Goal: Check status

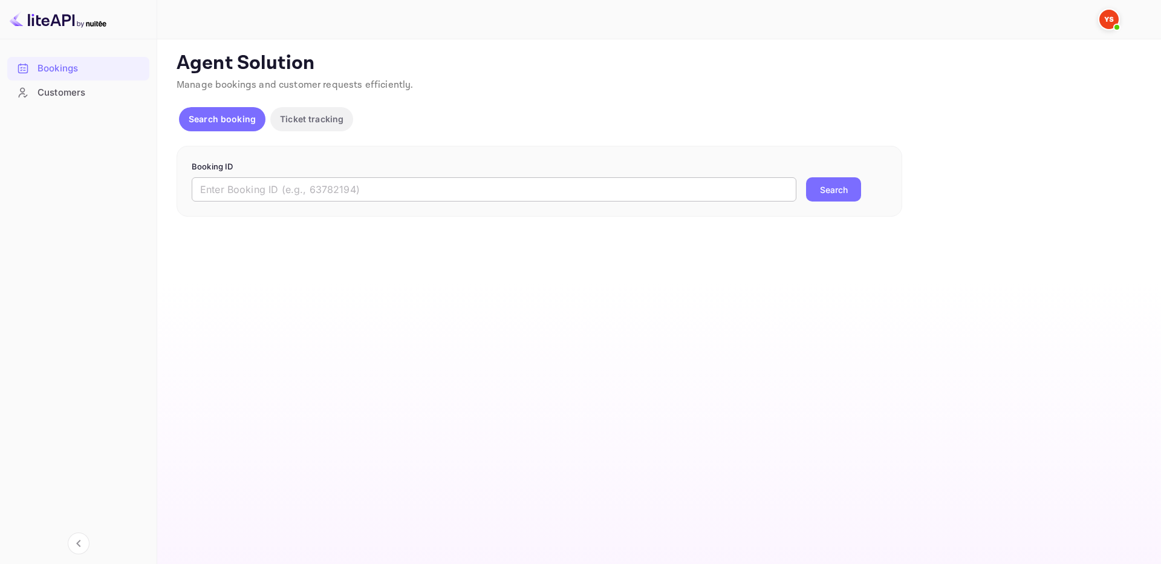
click at [577, 195] on input "text" at bounding box center [494, 189] width 605 height 24
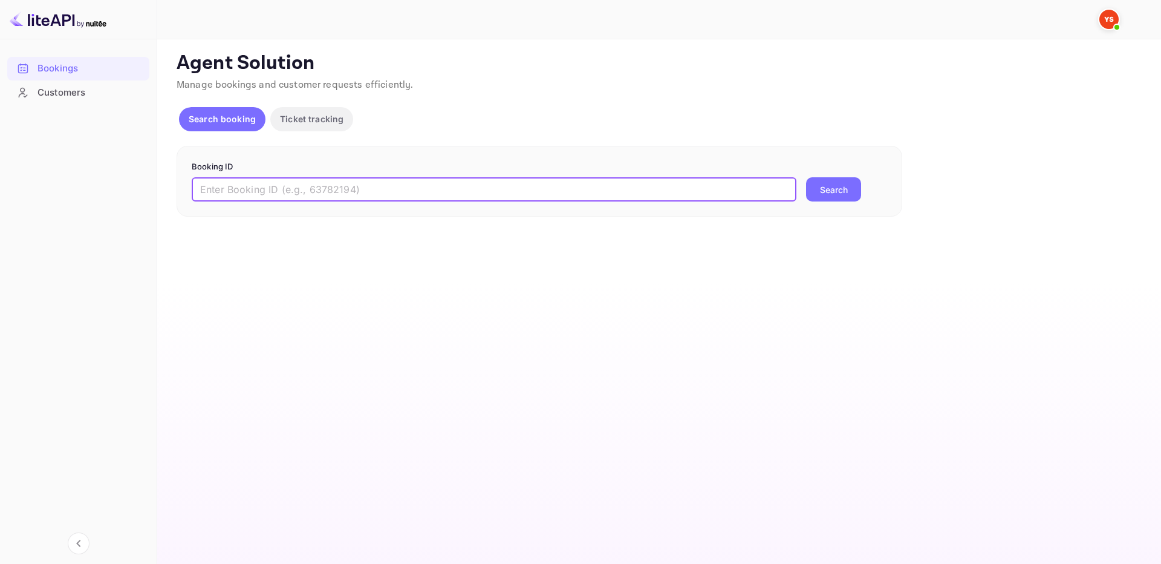
paste input "9401520"
type input "9401520"
click at [847, 192] on button "Search" at bounding box center [833, 189] width 55 height 24
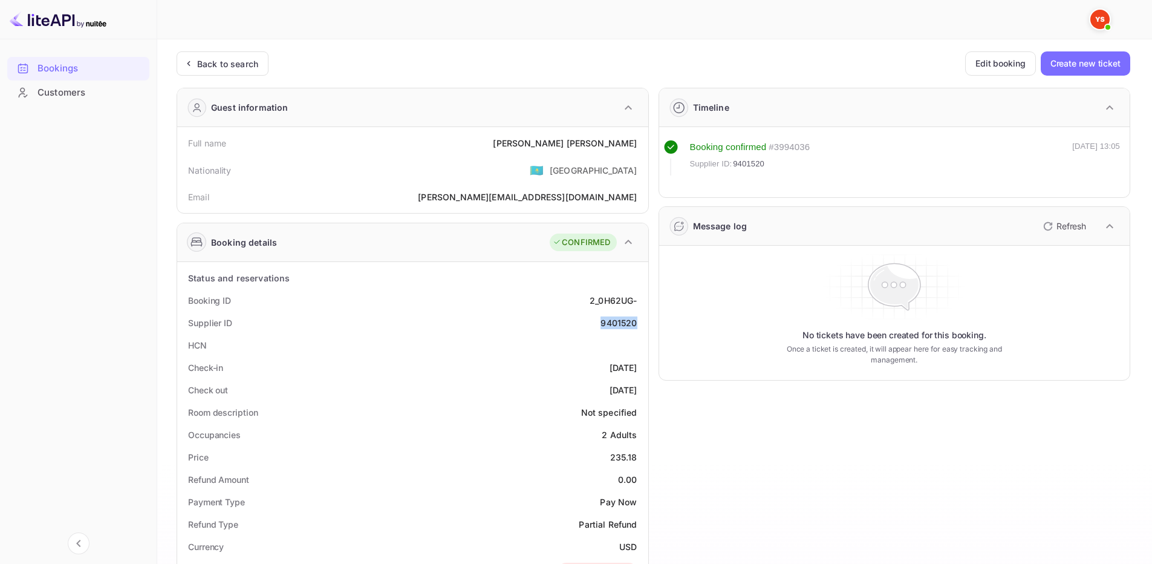
drag, startPoint x: 603, startPoint y: 323, endPoint x: 640, endPoint y: 324, distance: 36.9
click at [640, 324] on div "Supplier ID 9401520" at bounding box center [412, 322] width 461 height 22
copy div "9401520"
drag, startPoint x: 579, startPoint y: 148, endPoint x: 639, endPoint y: 147, distance: 60.5
click at [639, 147] on div "Full name [PERSON_NAME]" at bounding box center [412, 143] width 461 height 22
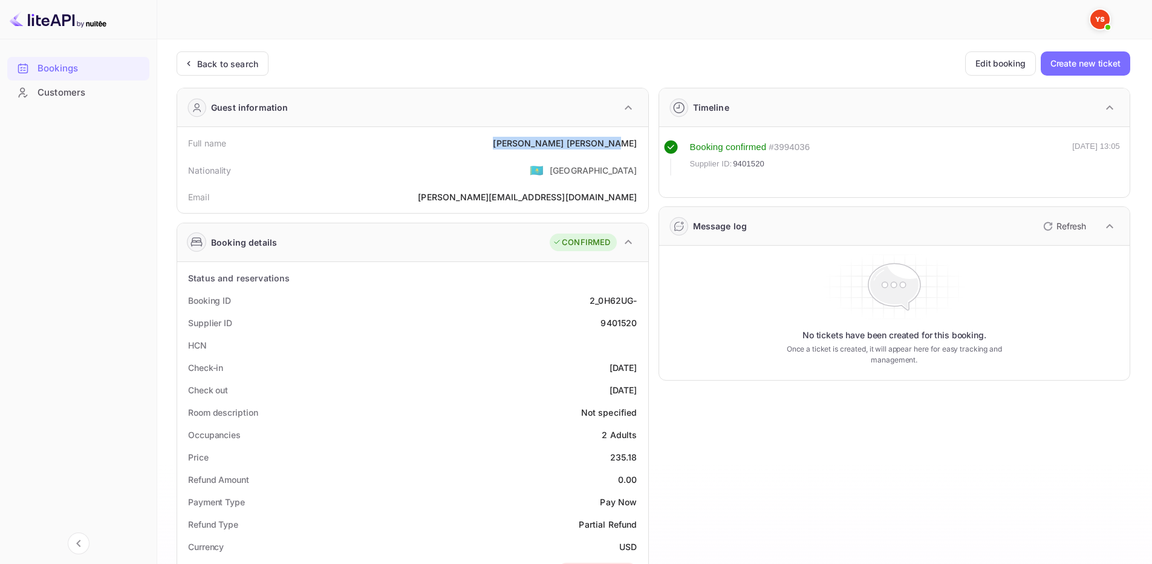
copy div "[PERSON_NAME]"
drag, startPoint x: 616, startPoint y: 457, endPoint x: 641, endPoint y: 456, distance: 25.4
click at [641, 456] on div "Price 235.18" at bounding box center [412, 457] width 461 height 22
copy div "235.18"
drag, startPoint x: 625, startPoint y: 325, endPoint x: 643, endPoint y: 325, distance: 17.5
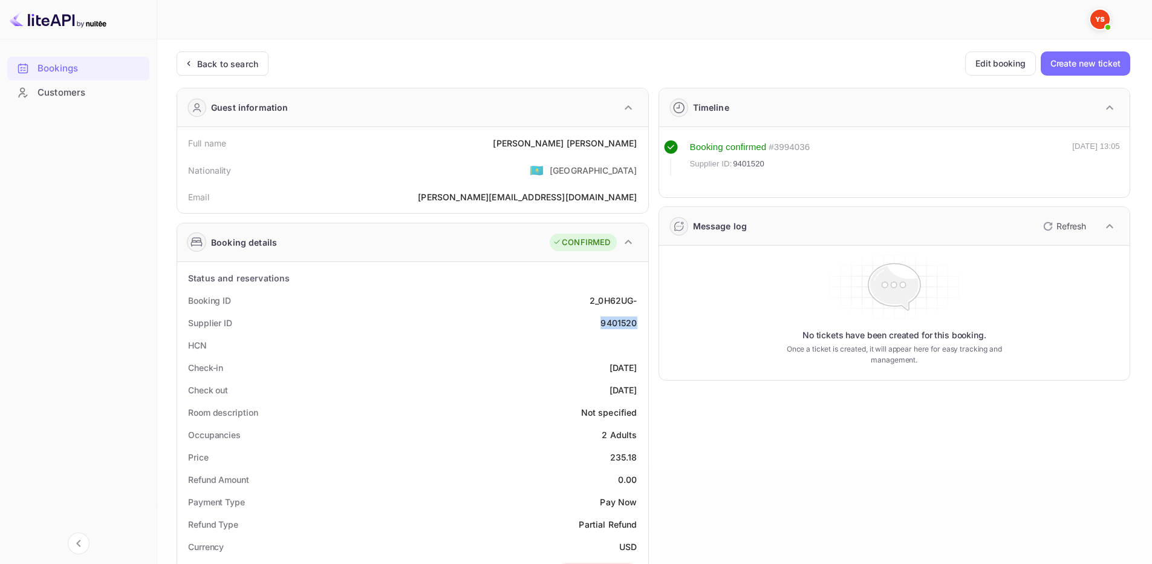
click at [643, 325] on div "Supplier ID 9401520" at bounding box center [412, 322] width 461 height 22
copy div "9401520"
